Goal: Task Accomplishment & Management: Manage account settings

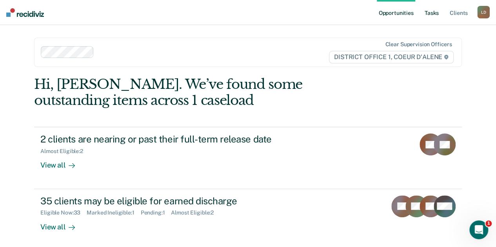
click at [431, 15] on link "Tasks" at bounding box center [431, 12] width 17 height 25
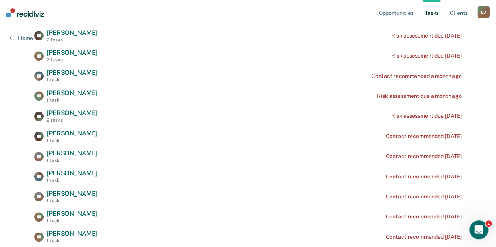
scroll to position [196, 0]
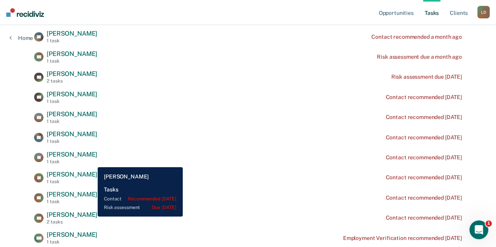
click at [92, 217] on span "[PERSON_NAME]" at bounding box center [72, 214] width 51 height 7
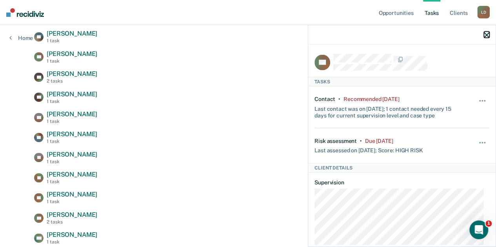
click at [487, 33] on icon "button" at bounding box center [486, 34] width 5 height 5
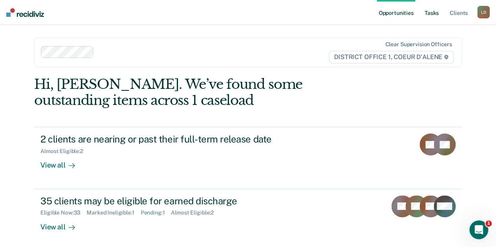
click at [432, 13] on link "Tasks" at bounding box center [431, 12] width 17 height 25
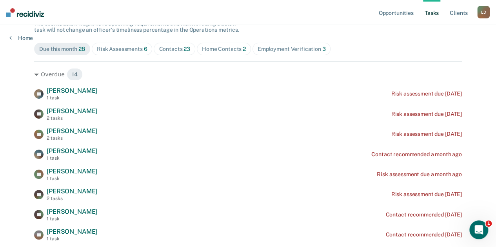
scroll to position [157, 0]
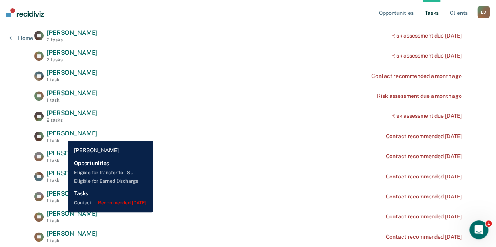
click at [62, 135] on span "[PERSON_NAME]" at bounding box center [72, 133] width 51 height 7
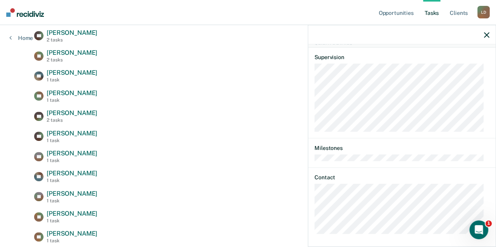
scroll to position [297, 0]
click at [488, 35] on icon "button" at bounding box center [486, 34] width 5 height 5
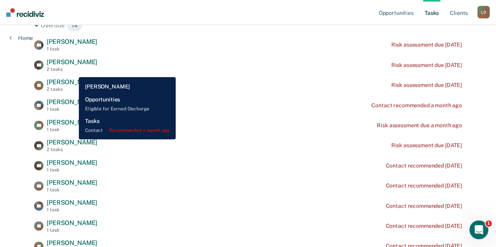
scroll to position [118, 0]
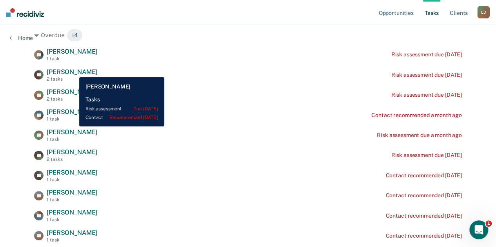
click at [73, 71] on span "[PERSON_NAME]" at bounding box center [72, 71] width 51 height 7
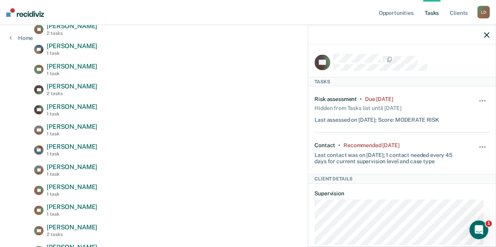
scroll to position [196, 0]
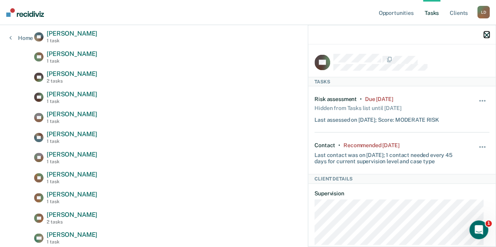
click at [485, 36] on icon "button" at bounding box center [486, 34] width 5 height 5
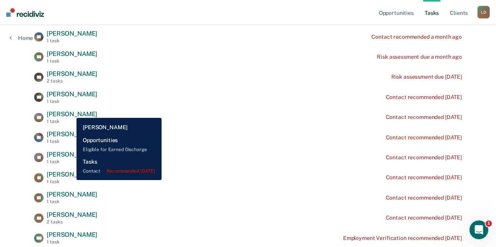
click at [71, 112] on span "[PERSON_NAME]" at bounding box center [72, 114] width 51 height 7
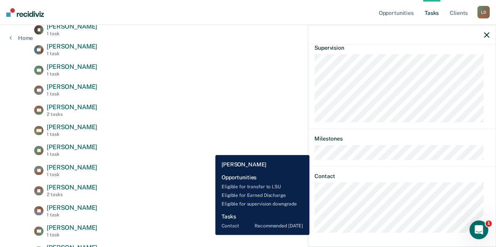
scroll to position [533, 0]
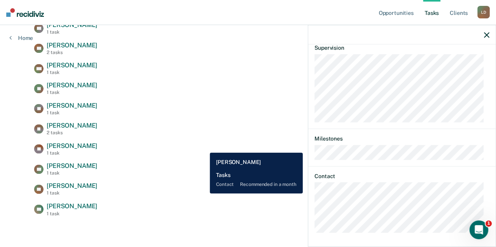
click at [204, 147] on div "EL [PERSON_NAME] 1 task Contact recommended in a month" at bounding box center [248, 149] width 428 height 14
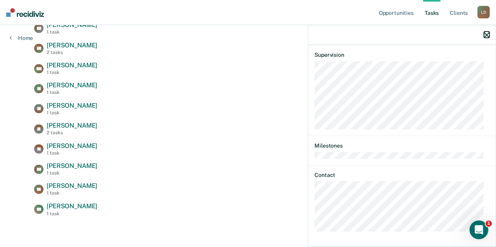
click at [488, 35] on icon "button" at bounding box center [486, 34] width 5 height 5
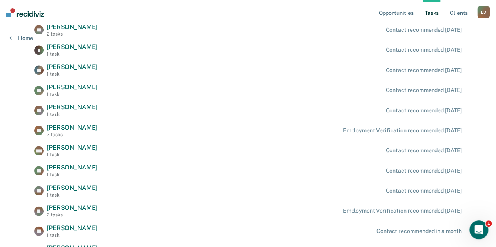
scroll to position [415, 0]
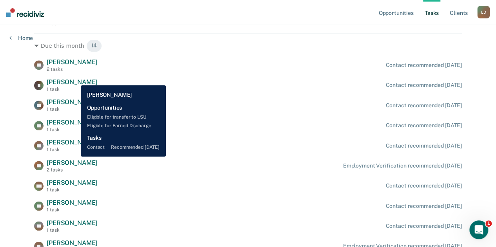
click at [75, 80] on span "[PERSON_NAME]" at bounding box center [72, 81] width 51 height 7
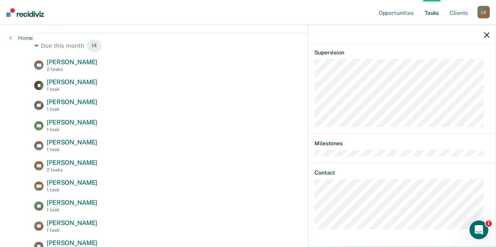
scroll to position [493, 0]
